Goal: Transaction & Acquisition: Purchase product/service

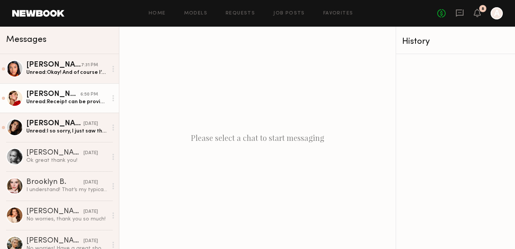
click at [38, 100] on div "Unread: Receipt can be provided. Thank you for a great shoot :)" at bounding box center [66, 101] width 81 height 7
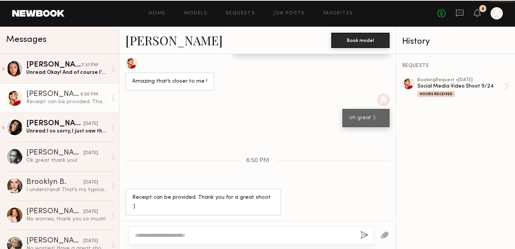
scroll to position [385, 0]
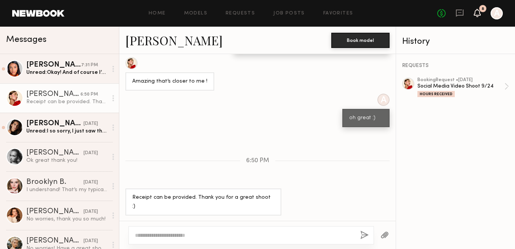
click at [473, 12] on icon at bounding box center [476, 13] width 7 height 8
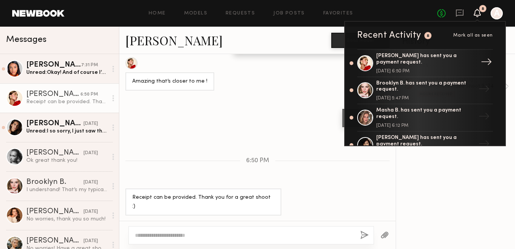
click at [412, 70] on div "September 24, 2025 @ 6:50 PM" at bounding box center [425, 71] width 99 height 5
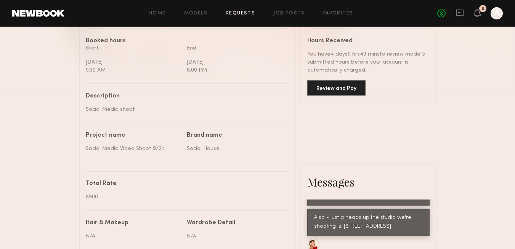
scroll to position [220, 0]
click at [351, 88] on button "Review and Pay" at bounding box center [336, 88] width 58 height 15
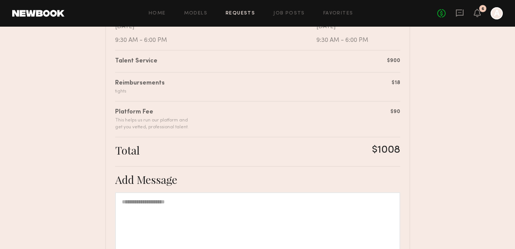
scroll to position [176, 0]
click at [478, 11] on icon at bounding box center [477, 12] width 6 height 5
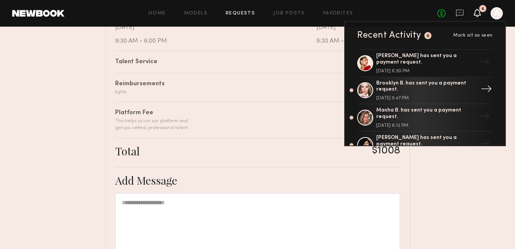
click at [383, 88] on div "Brooklyn B. has sent you a payment request." at bounding box center [425, 86] width 99 height 13
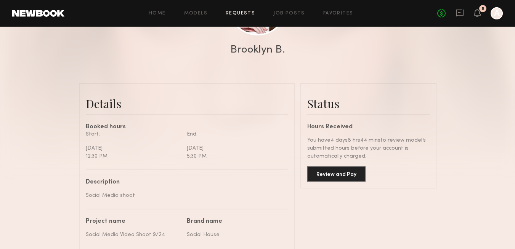
scroll to position [147, 0]
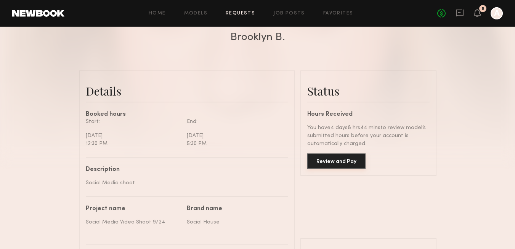
click at [326, 161] on button "Review and Pay" at bounding box center [336, 160] width 58 height 15
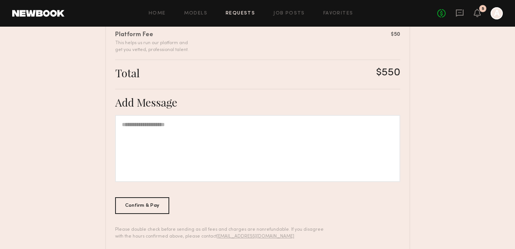
scroll to position [238, 0]
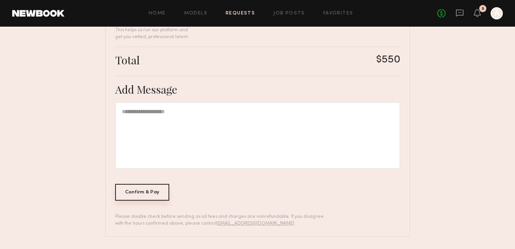
click at [154, 193] on div "Confirm & Pay" at bounding box center [142, 192] width 54 height 17
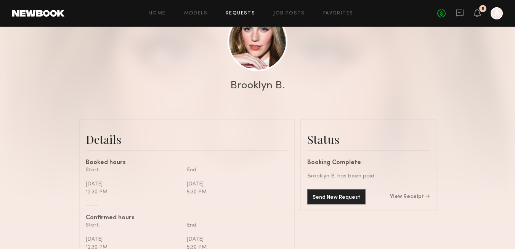
scroll to position [99, 0]
click at [410, 198] on link "View Receipt" at bounding box center [410, 195] width 40 height 5
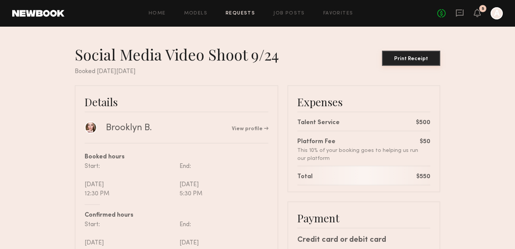
click at [404, 60] on div "Print Receipt" at bounding box center [411, 58] width 52 height 5
click at [463, 10] on div "No fees up to $5,000 5 A" at bounding box center [470, 13] width 66 height 12
click at [460, 12] on icon at bounding box center [459, 13] width 8 height 8
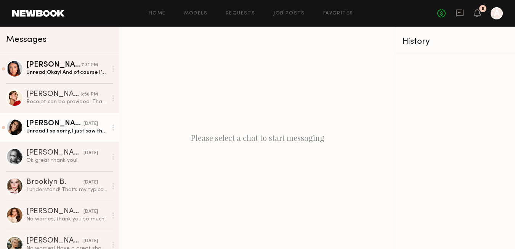
click at [52, 128] on div "Unread: I so sorry, I just saw this!" at bounding box center [66, 131] width 81 height 7
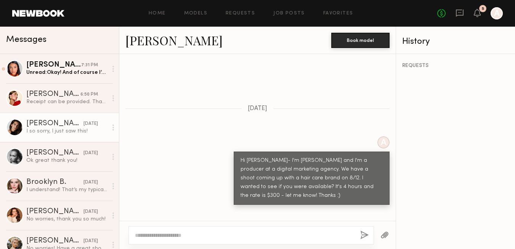
scroll to position [291, 0]
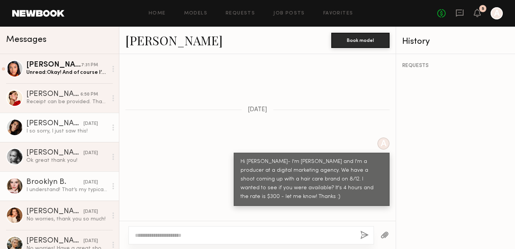
click at [43, 198] on link "Brooklyn B. 09/23/2025 I understand! That’s my typical rate for inside the coun…" at bounding box center [59, 185] width 119 height 29
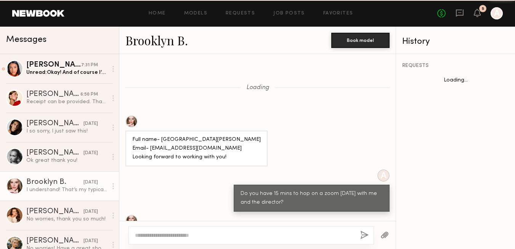
scroll to position [1835, 0]
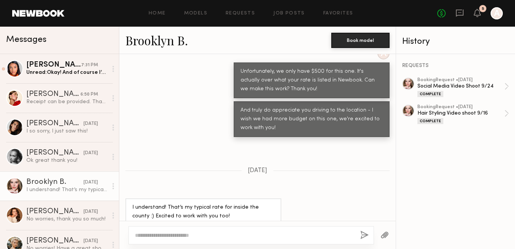
click at [152, 33] on link "Brooklyn B." at bounding box center [156, 40] width 62 height 16
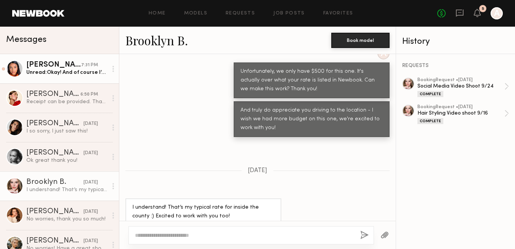
click at [30, 76] on div "Unread: Okay! And of course I’d love to be considered for future shoot dates" at bounding box center [66, 72] width 81 height 7
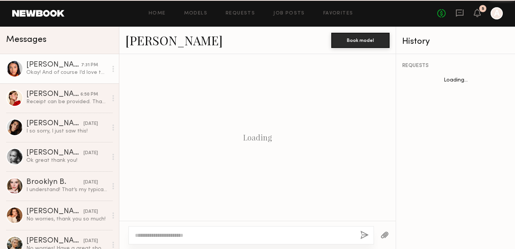
scroll to position [486, 0]
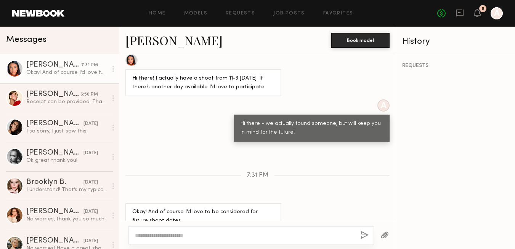
click at [59, 20] on header "Home Models Requests Job Posts Favorites Sign Out No fees up to $5,000 5 A" at bounding box center [257, 13] width 515 height 27
click at [57, 12] on link at bounding box center [38, 13] width 52 height 7
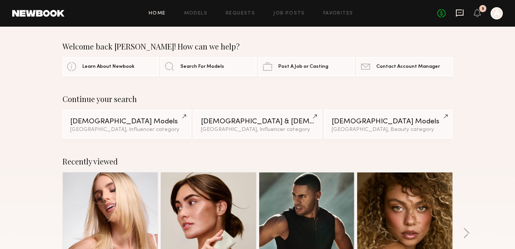
click at [459, 13] on icon at bounding box center [459, 13] width 8 height 8
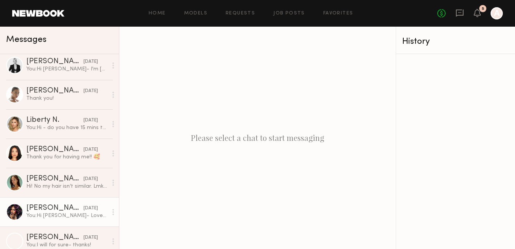
scroll to position [2130, 0]
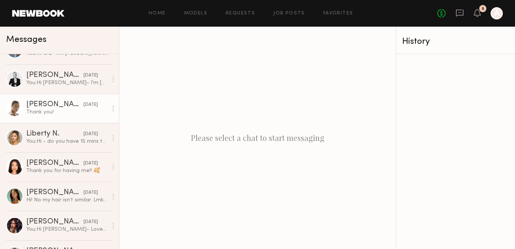
click at [41, 116] on link "Liv M. 08/06/2025 Thank you!" at bounding box center [59, 108] width 119 height 29
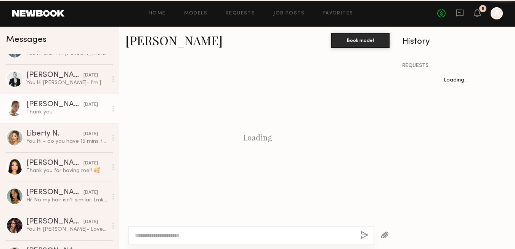
scroll to position [566, 0]
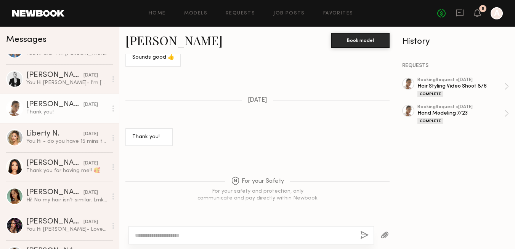
click at [145, 41] on link "Liv M." at bounding box center [173, 40] width 97 height 16
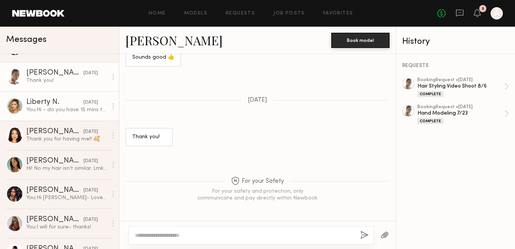
scroll to position [2168, 0]
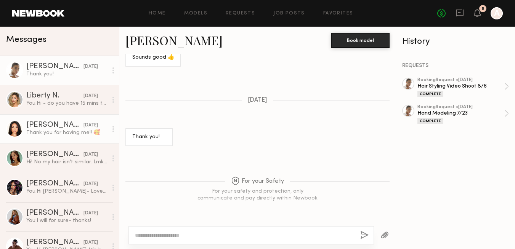
click at [44, 129] on div "Thank you for having me!! 🥰" at bounding box center [66, 132] width 81 height 7
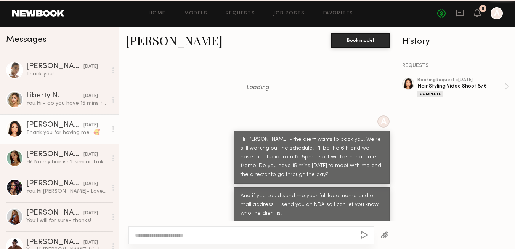
scroll to position [558, 0]
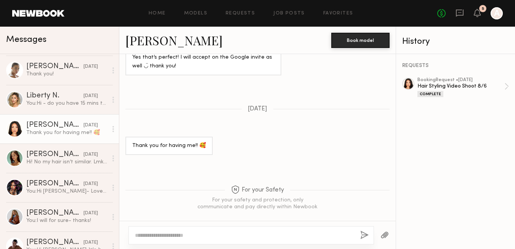
click at [148, 48] on link "Jules A." at bounding box center [173, 40] width 97 height 16
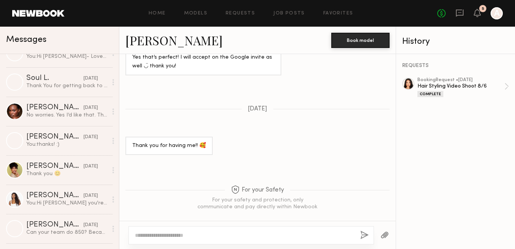
scroll to position [3157, 0]
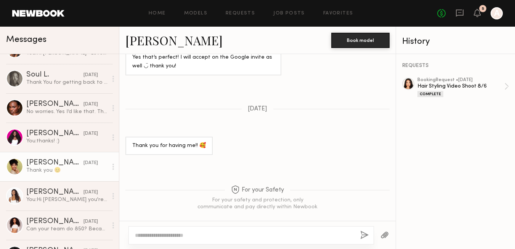
click at [63, 171] on div "Thank you 😊" at bounding box center [66, 170] width 81 height 7
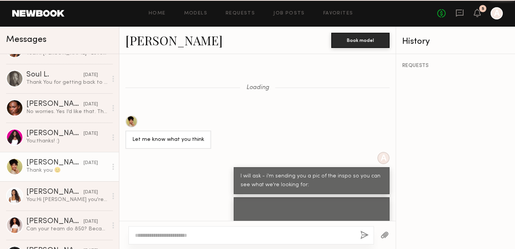
scroll to position [462, 0]
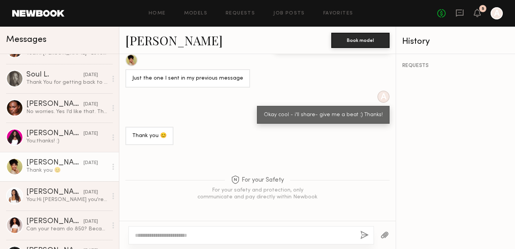
click at [167, 38] on link "Jasmine N." at bounding box center [173, 40] width 97 height 16
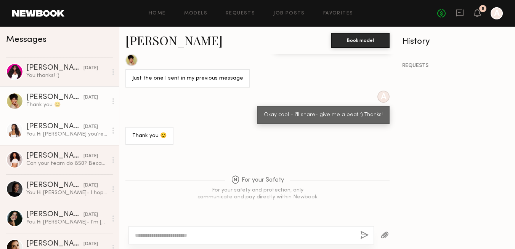
scroll to position [3223, 0]
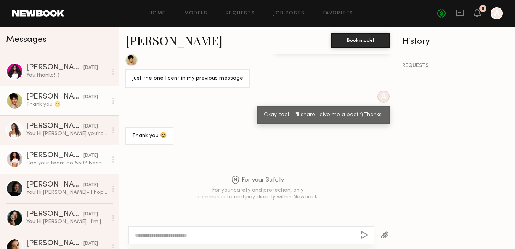
click at [44, 156] on div "Rhiyan A." at bounding box center [54, 156] width 57 height 8
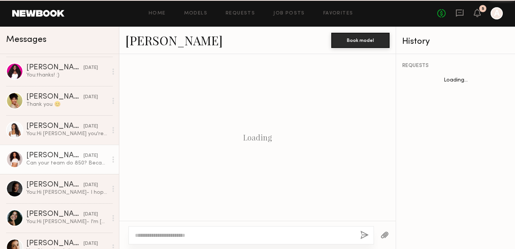
scroll to position [481, 0]
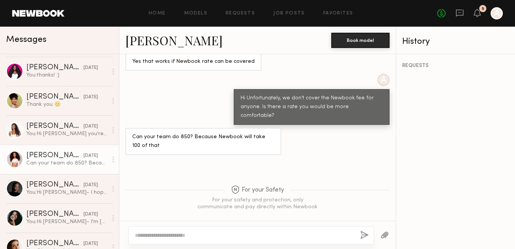
click at [147, 43] on link "Rhiyan A." at bounding box center [173, 40] width 97 height 16
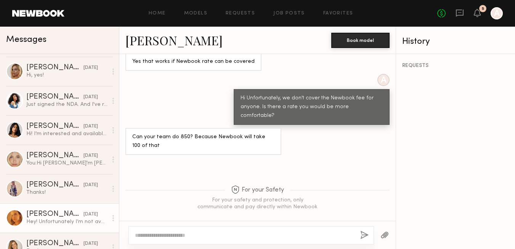
scroll to position [2517, 0]
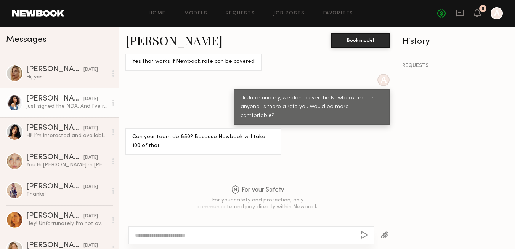
click at [48, 105] on div "Just signed the NDA. And I've received the email with the Zoom link." at bounding box center [66, 106] width 81 height 7
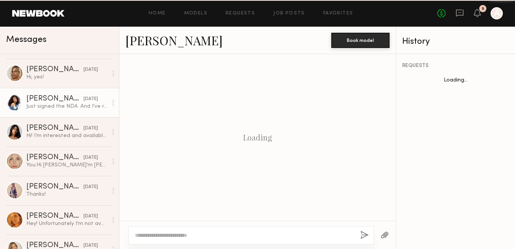
scroll to position [487, 0]
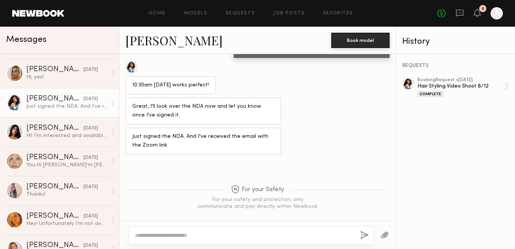
click at [149, 46] on link "Janelle J." at bounding box center [173, 40] width 97 height 16
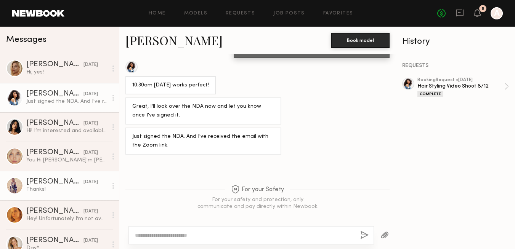
scroll to position [2520, 0]
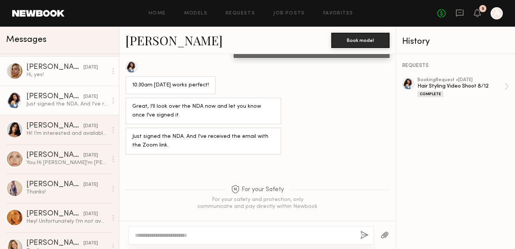
click at [50, 71] on div "Hi, yes!" at bounding box center [66, 74] width 81 height 7
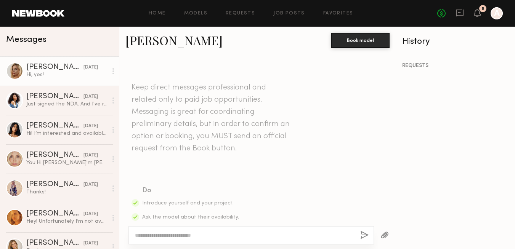
scroll to position [626, 0]
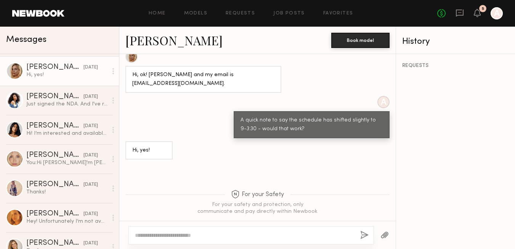
click at [149, 40] on link "Katherine N." at bounding box center [173, 40] width 97 height 16
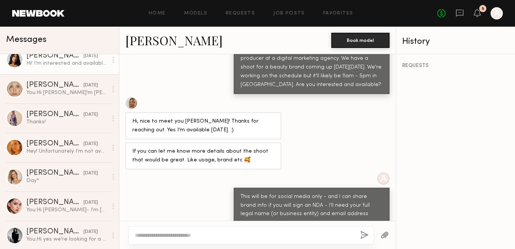
scroll to position [2594, 0]
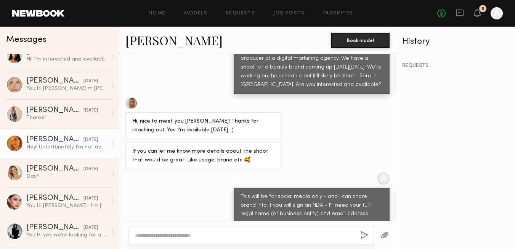
click at [55, 141] on div "Kat S." at bounding box center [54, 140] width 57 height 8
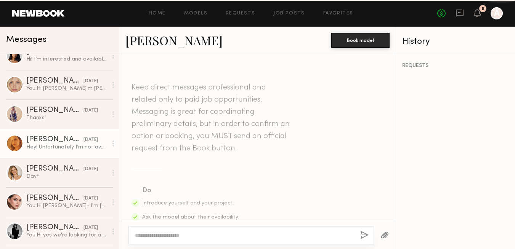
scroll to position [580, 0]
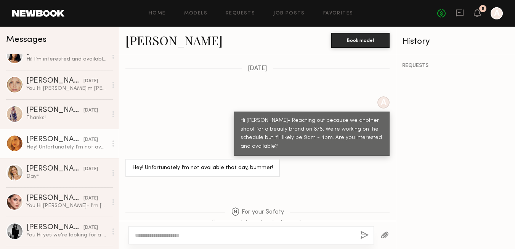
click at [144, 39] on link "Kat S." at bounding box center [173, 40] width 97 height 16
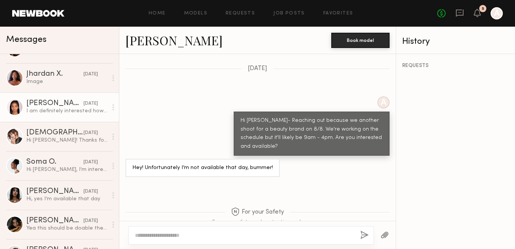
scroll to position [2966, 0]
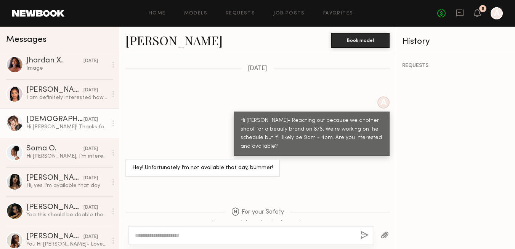
click at [60, 126] on div "Hi Anne! Thanks for reaching out. My rate is usually $195 per hour for one year…" at bounding box center [66, 126] width 81 height 7
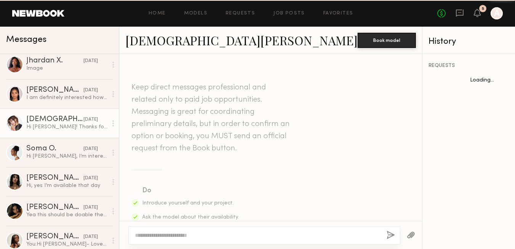
scroll to position [367, 0]
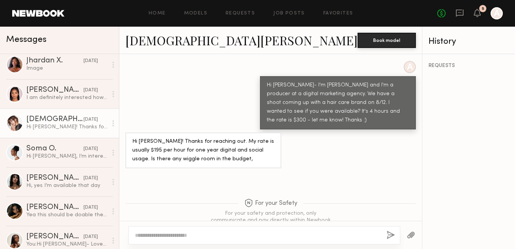
click at [149, 42] on link "Kristen J." at bounding box center [241, 40] width 232 height 16
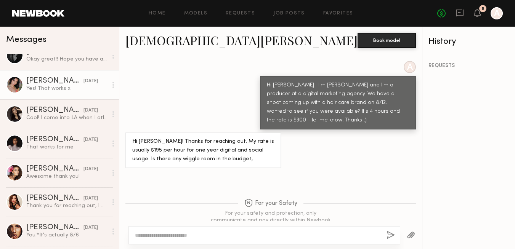
scroll to position [3487, 0]
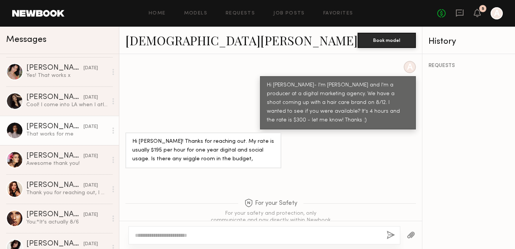
click at [51, 132] on div "That works for me" at bounding box center [66, 134] width 81 height 7
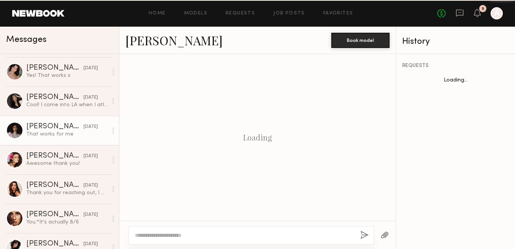
scroll to position [384, 0]
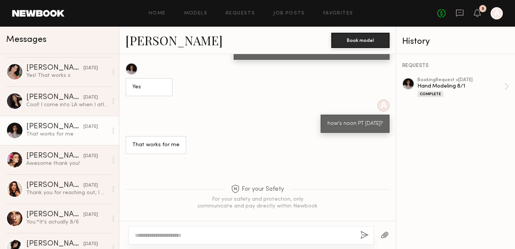
click at [133, 46] on link "Jade B." at bounding box center [173, 40] width 97 height 16
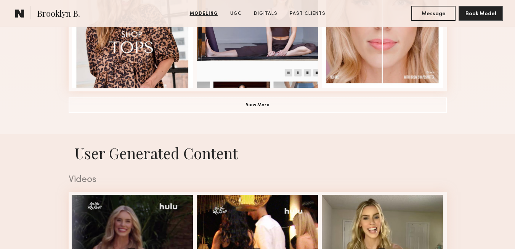
scroll to position [655, 0]
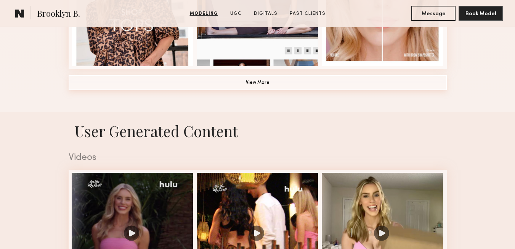
click at [265, 79] on button "View More" at bounding box center [258, 82] width 378 height 15
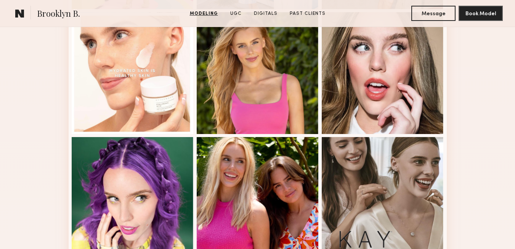
scroll to position [964, 0]
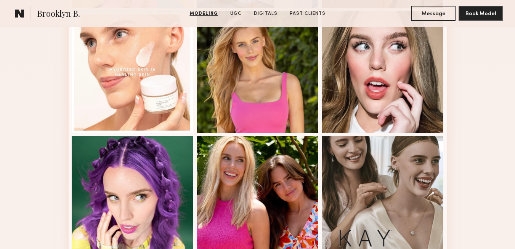
click at [265, 79] on div at bounding box center [258, 72] width 122 height 122
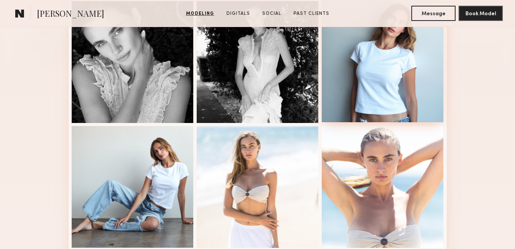
scroll to position [145, 0]
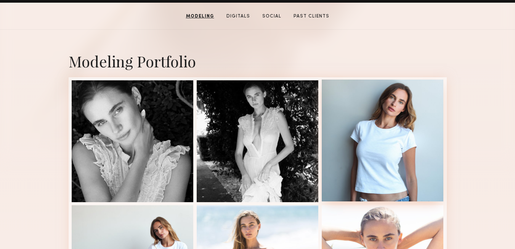
click at [376, 140] on div at bounding box center [382, 141] width 122 height 122
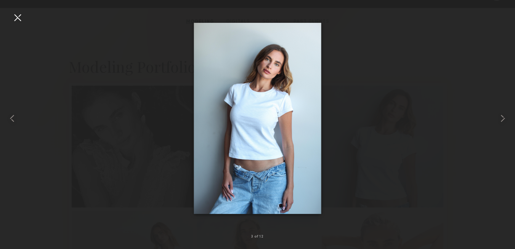
scroll to position [139, 0]
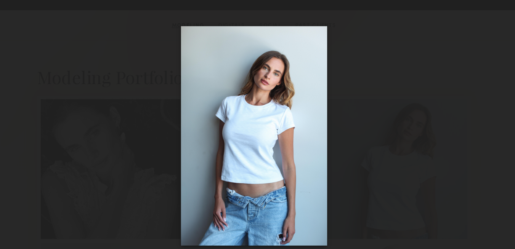
click at [59, 36] on div at bounding box center [257, 118] width 515 height 213
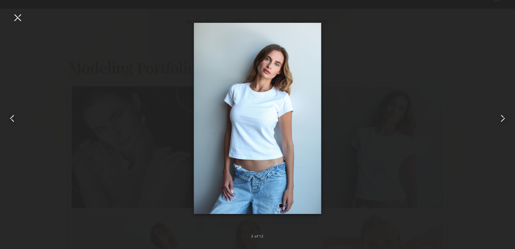
click at [20, 24] on div at bounding box center [10, 118] width 21 height 213
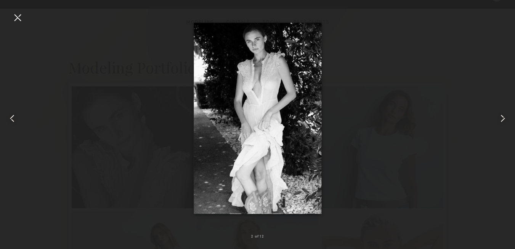
click at [18, 14] on div at bounding box center [17, 17] width 12 height 12
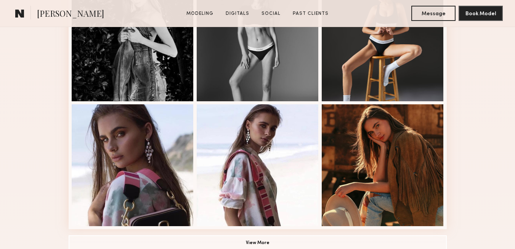
scroll to position [511, 0]
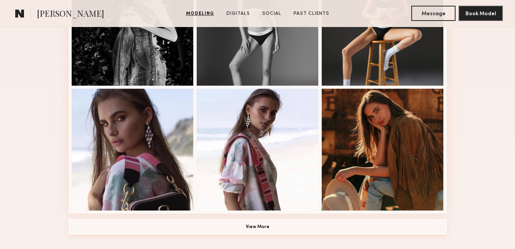
click at [260, 229] on button "View More" at bounding box center [258, 226] width 378 height 15
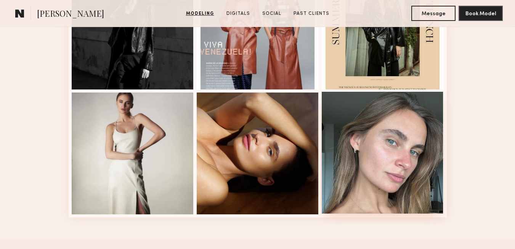
scroll to position [1005, 0]
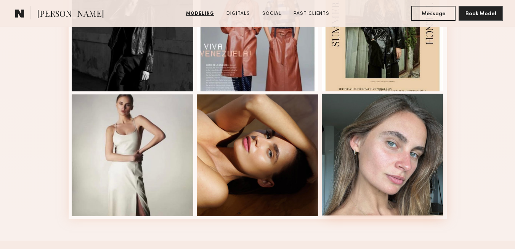
click at [380, 126] on div at bounding box center [382, 155] width 122 height 122
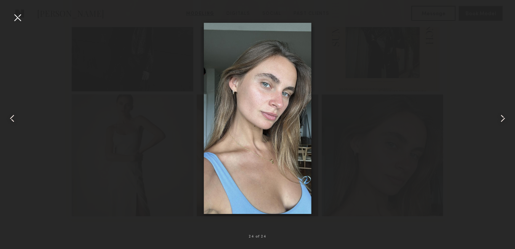
click at [18, 19] on div at bounding box center [17, 17] width 12 height 12
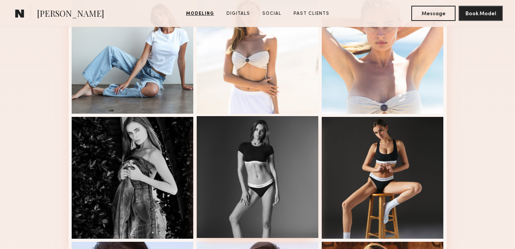
scroll to position [286, 0]
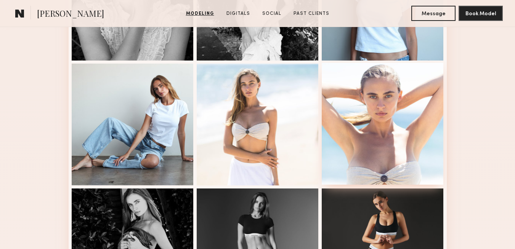
click at [428, 122] on div at bounding box center [382, 124] width 122 height 122
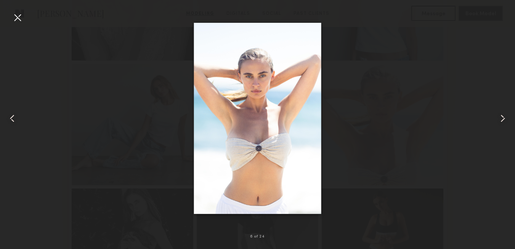
click at [19, 18] on div at bounding box center [17, 17] width 12 height 12
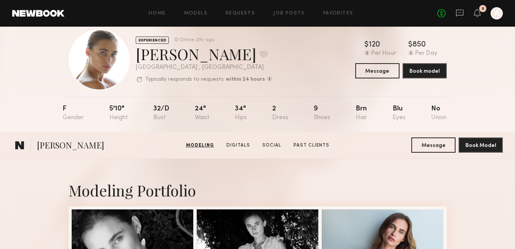
scroll to position [0, 0]
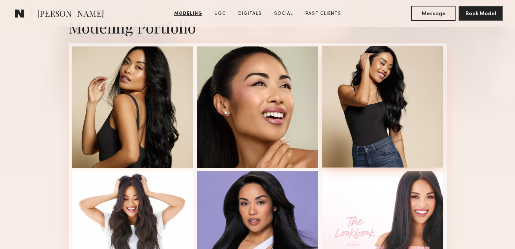
scroll to position [177, 0]
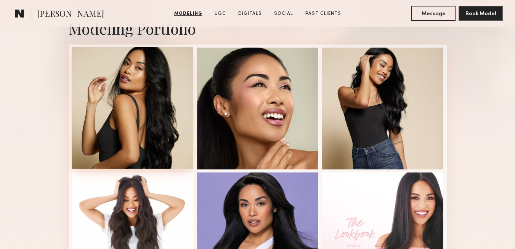
click at [144, 98] on div at bounding box center [133, 108] width 122 height 122
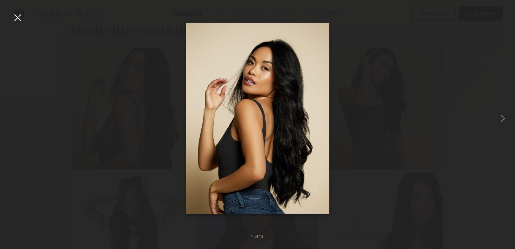
click at [15, 19] on div at bounding box center [17, 17] width 12 height 12
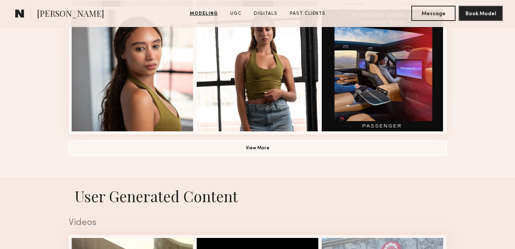
scroll to position [601, 0]
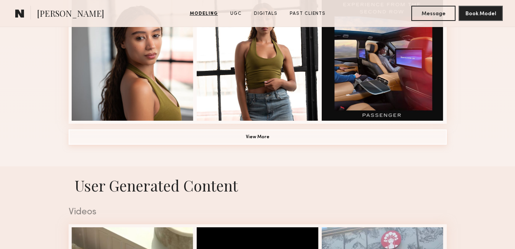
click at [258, 136] on button "View More" at bounding box center [258, 136] width 378 height 15
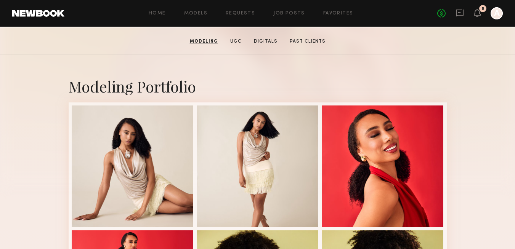
scroll to position [0, 0]
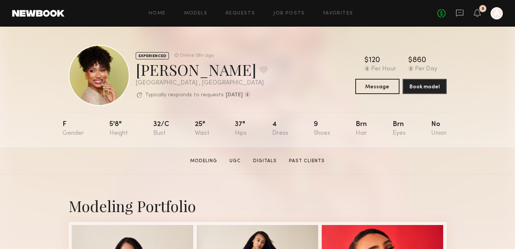
click at [107, 76] on div at bounding box center [99, 75] width 61 height 61
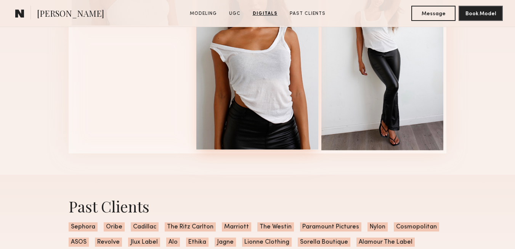
scroll to position [2154, 0]
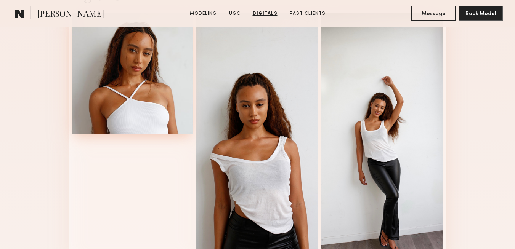
click at [113, 86] on div at bounding box center [133, 74] width 122 height 122
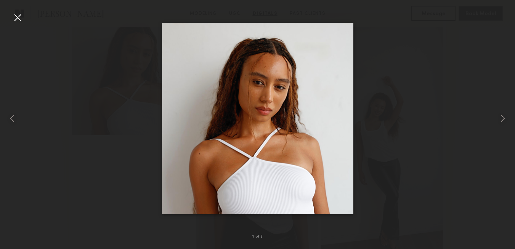
click at [21, 16] on div at bounding box center [17, 17] width 12 height 12
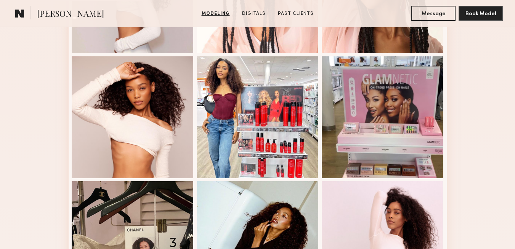
scroll to position [294, 0]
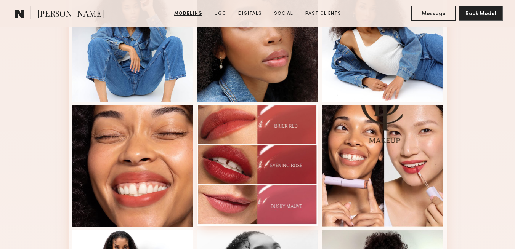
scroll to position [289, 0]
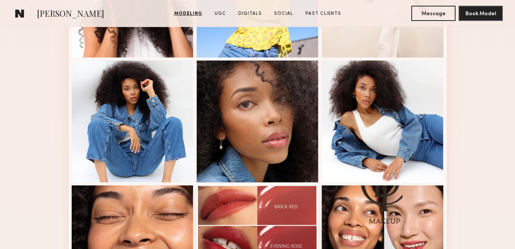
click at [275, 144] on div at bounding box center [258, 122] width 122 height 122
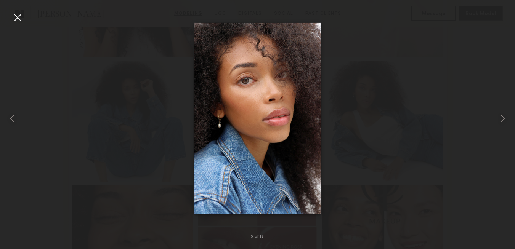
click at [18, 18] on div at bounding box center [17, 17] width 12 height 12
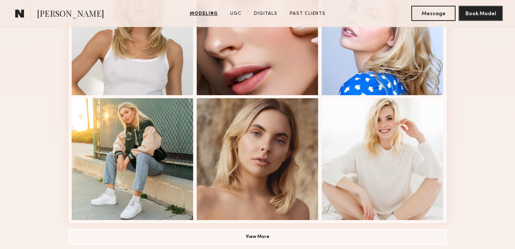
scroll to position [503, 0]
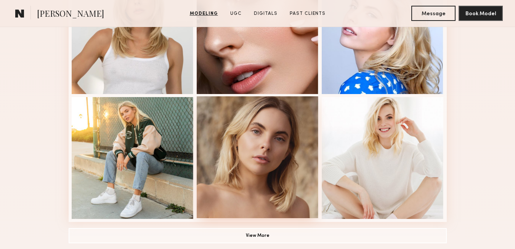
click at [252, 127] on div at bounding box center [258, 157] width 122 height 122
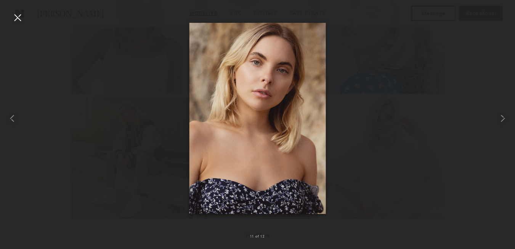
click at [18, 16] on div at bounding box center [17, 17] width 12 height 12
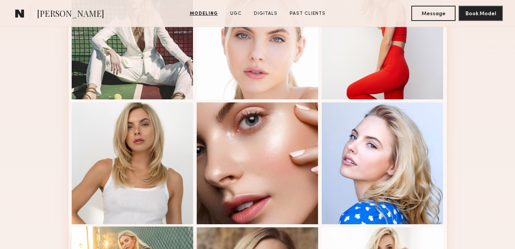
scroll to position [229, 0]
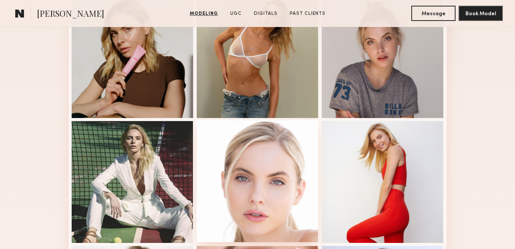
click at [313, 177] on div at bounding box center [258, 181] width 122 height 122
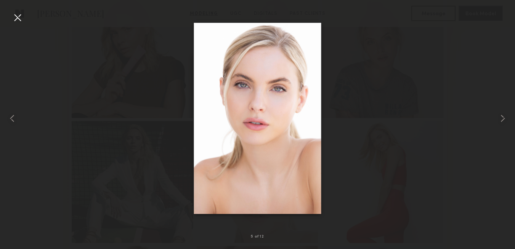
click at [19, 16] on div at bounding box center [17, 17] width 12 height 12
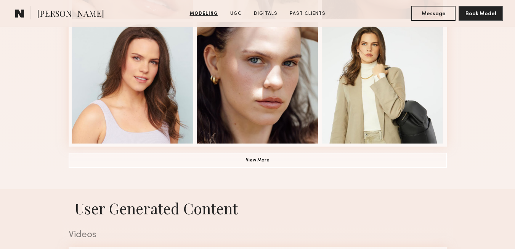
scroll to position [578, 0]
click at [246, 161] on button "View More" at bounding box center [258, 159] width 378 height 15
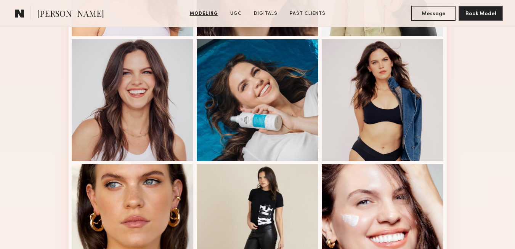
scroll to position [684, 0]
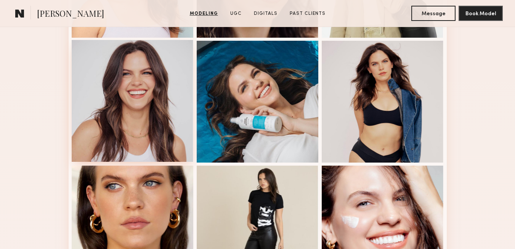
click at [118, 102] on div at bounding box center [133, 101] width 122 height 122
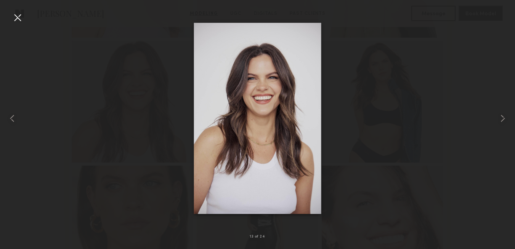
click at [19, 11] on div at bounding box center [17, 17] width 12 height 12
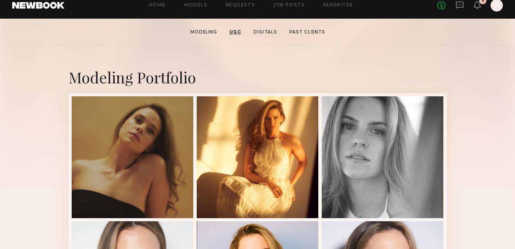
scroll to position [0, 0]
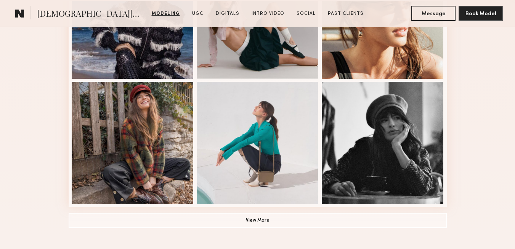
scroll to position [527, 0]
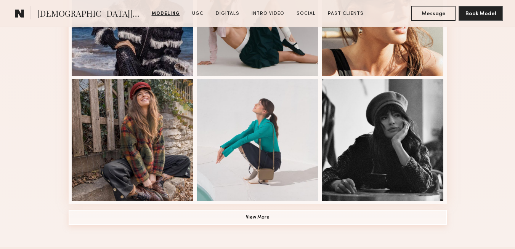
click at [262, 210] on button "View More" at bounding box center [258, 217] width 378 height 15
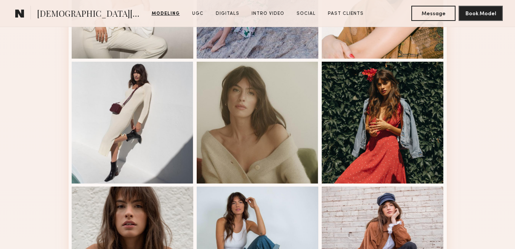
scroll to position [1024, 0]
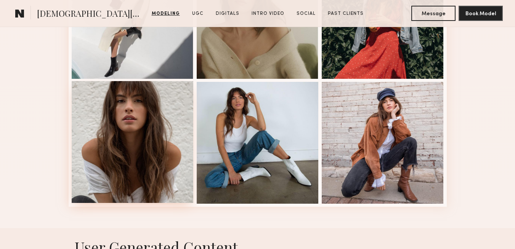
click at [141, 153] on div at bounding box center [133, 142] width 122 height 122
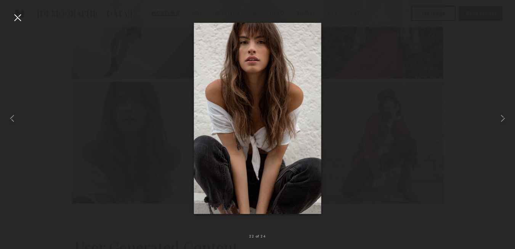
click at [17, 19] on div at bounding box center [17, 17] width 12 height 12
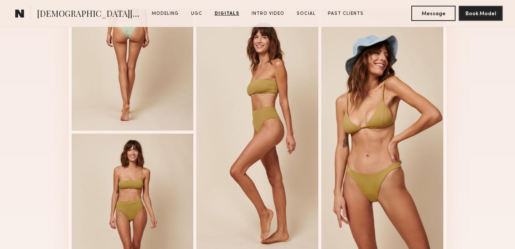
scroll to position [2041, 0]
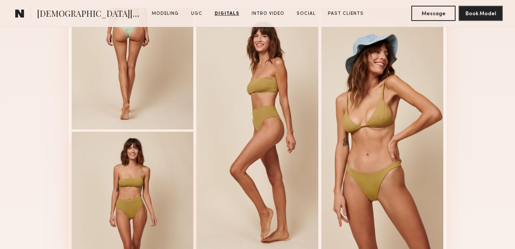
click at [118, 184] on div at bounding box center [133, 193] width 122 height 122
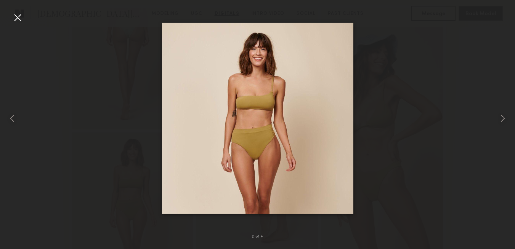
click at [18, 16] on div at bounding box center [17, 17] width 12 height 12
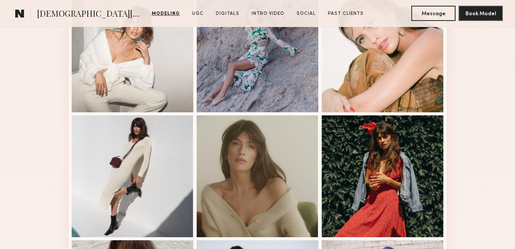
scroll to position [867, 0]
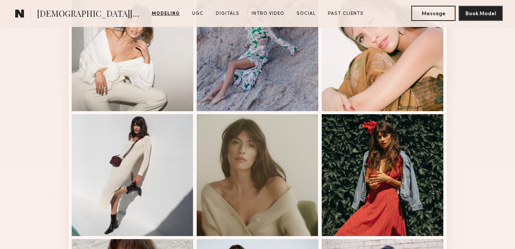
click at [266, 147] on div at bounding box center [258, 174] width 122 height 122
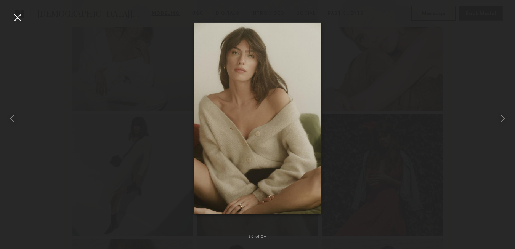
click at [19, 21] on div at bounding box center [17, 17] width 12 height 12
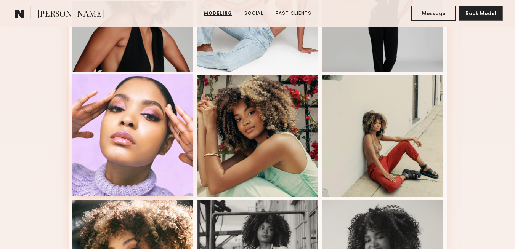
scroll to position [546, 0]
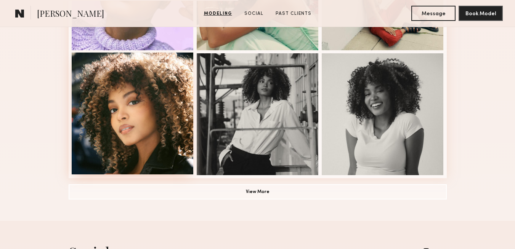
click at [142, 123] on div at bounding box center [133, 114] width 122 height 122
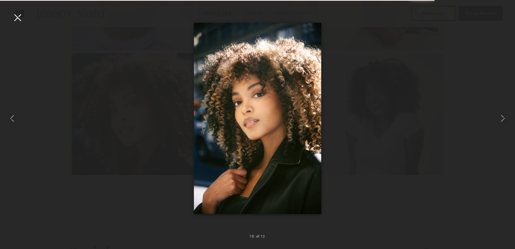
click at [19, 19] on div at bounding box center [17, 17] width 12 height 12
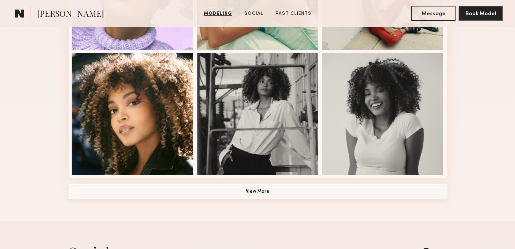
click at [292, 193] on button "View More" at bounding box center [258, 191] width 378 height 15
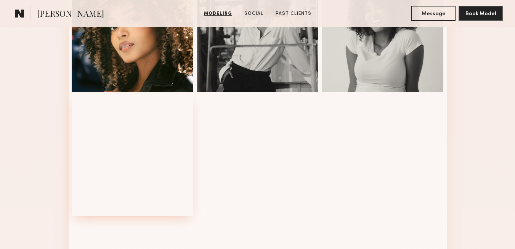
scroll to position [627, 0]
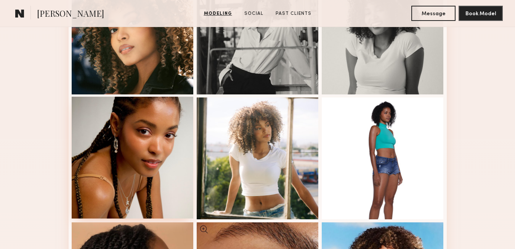
click at [143, 128] on div at bounding box center [133, 158] width 122 height 122
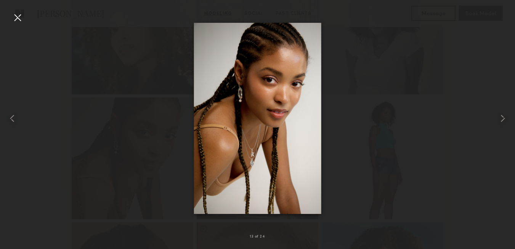
click at [20, 18] on div at bounding box center [17, 17] width 12 height 12
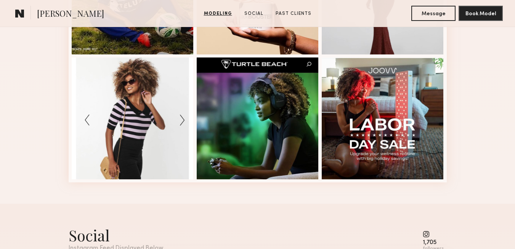
scroll to position [1047, 0]
